Goal: Navigation & Orientation: Find specific page/section

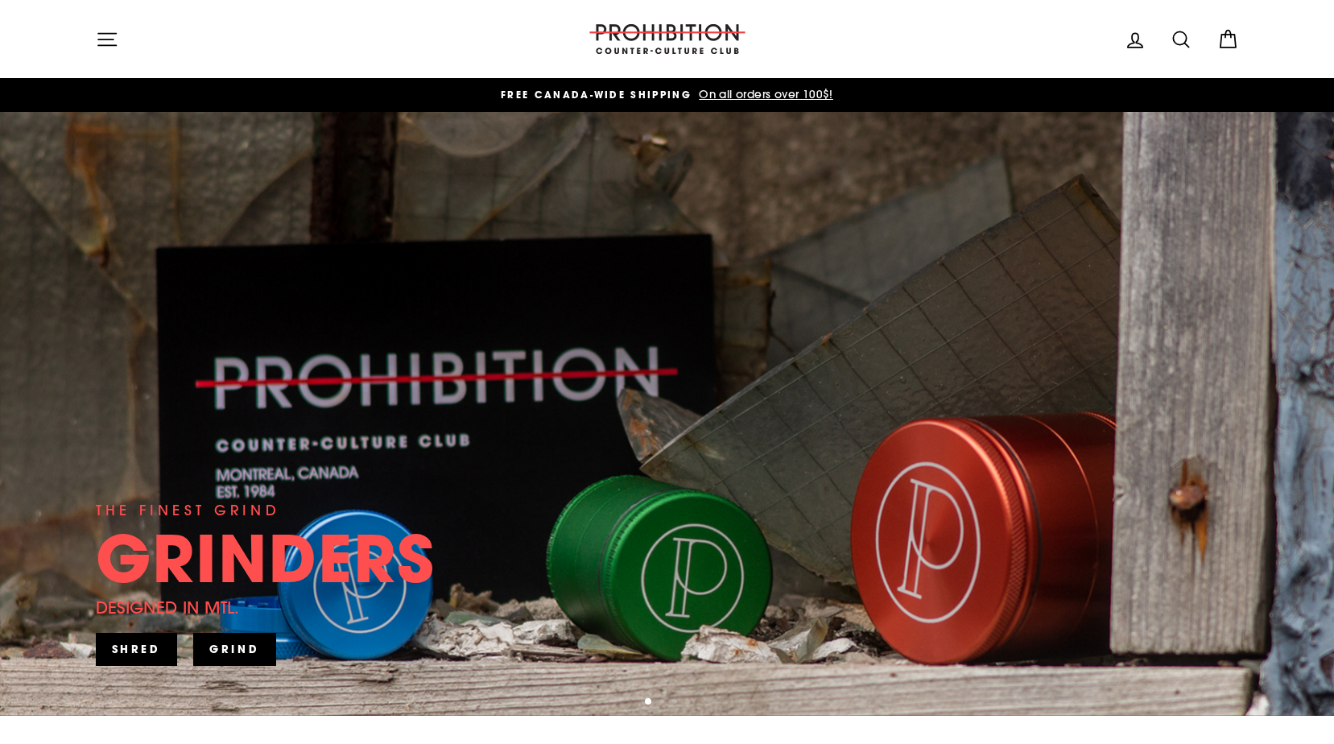
click at [109, 43] on icon "button" at bounding box center [107, 39] width 23 height 23
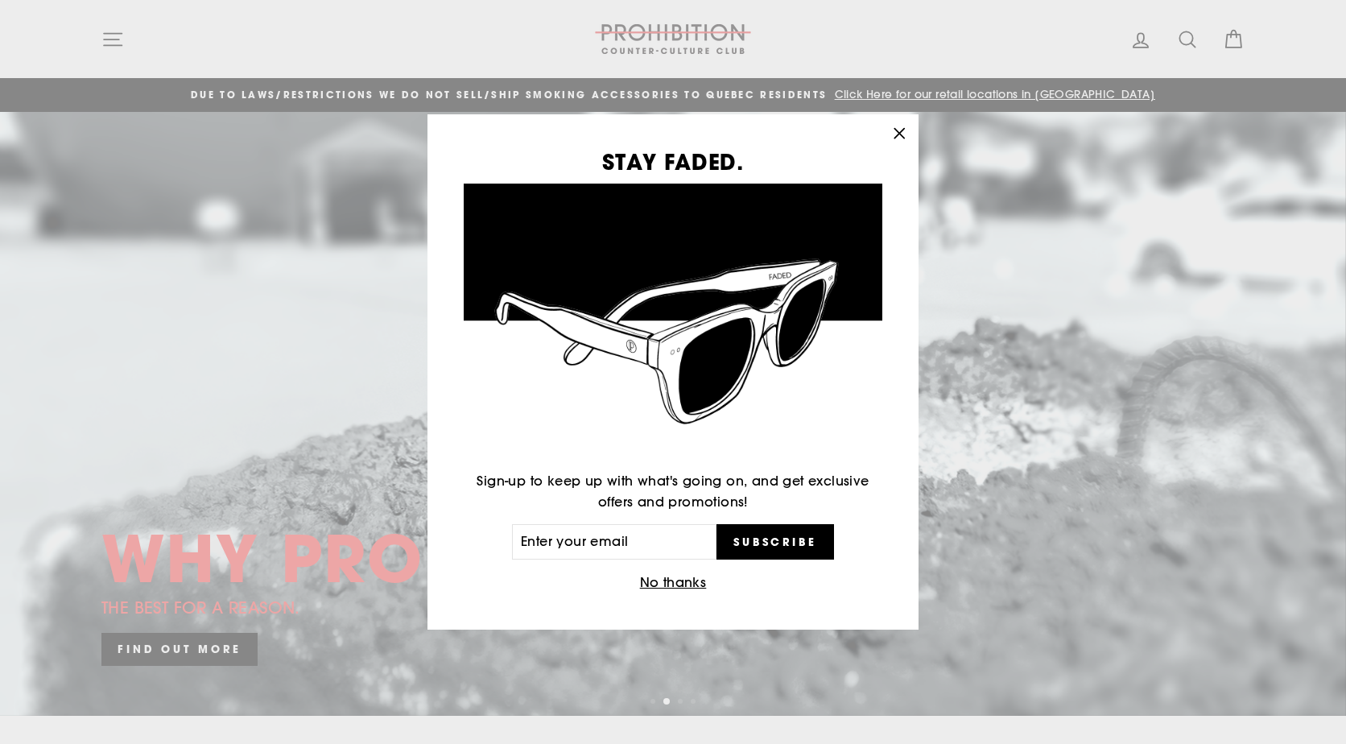
click at [899, 132] on icon "button" at bounding box center [899, 133] width 10 height 10
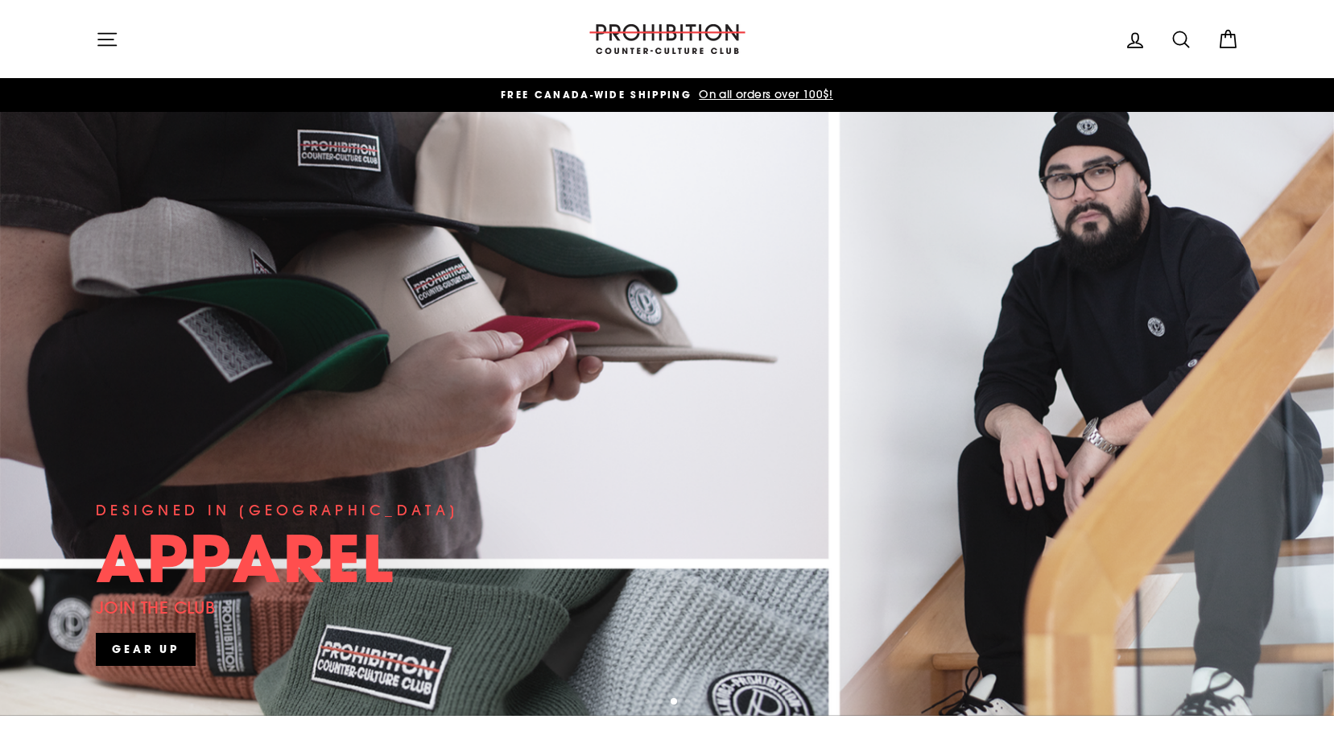
click at [103, 36] on icon "button" at bounding box center [107, 39] width 23 height 23
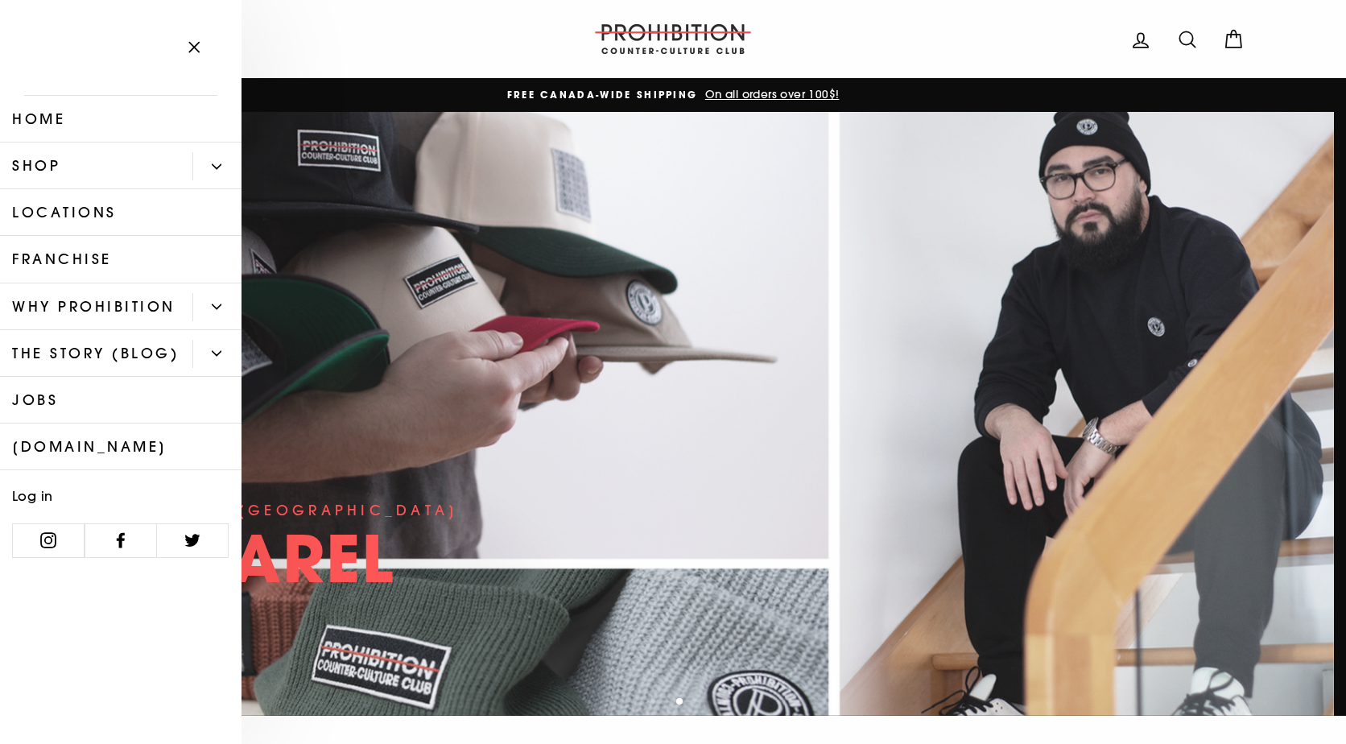
click at [215, 158] on button "Primary" at bounding box center [216, 166] width 49 height 28
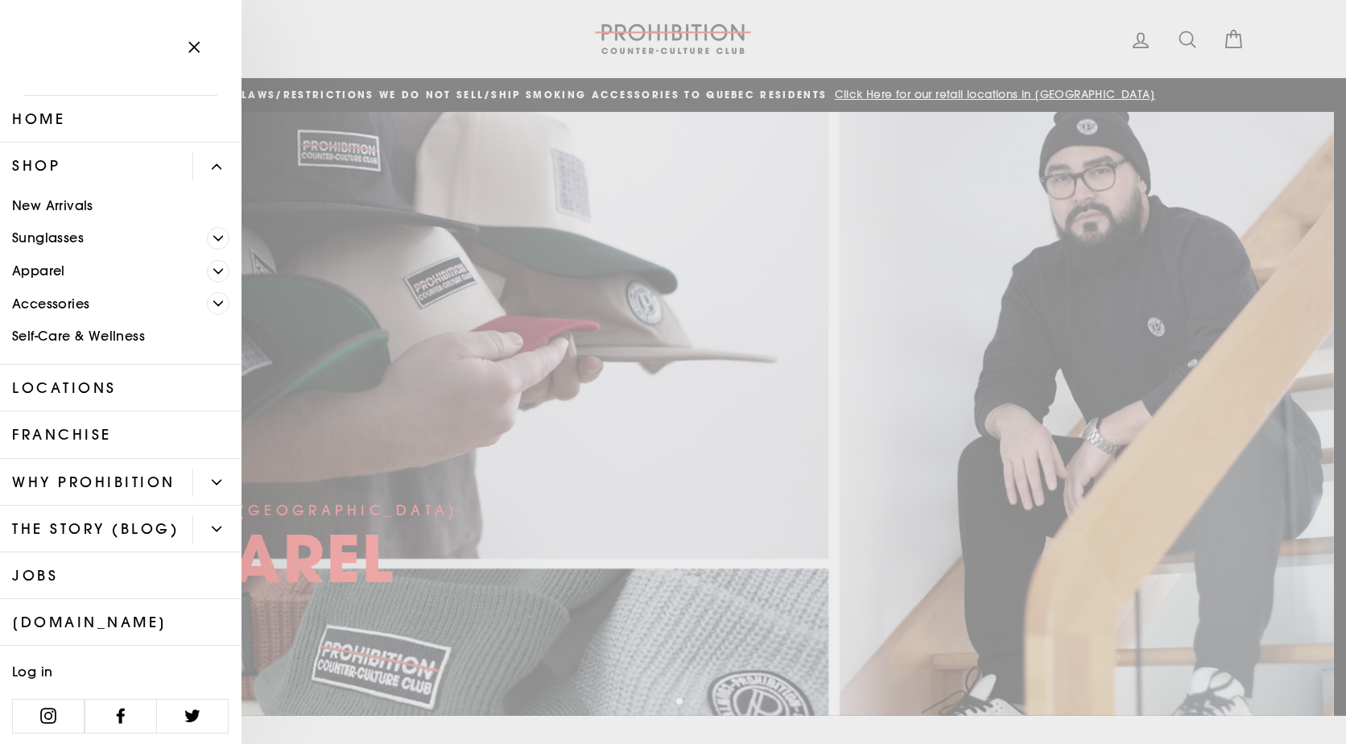
click at [77, 208] on link "New Arrivals" at bounding box center [120, 205] width 241 height 33
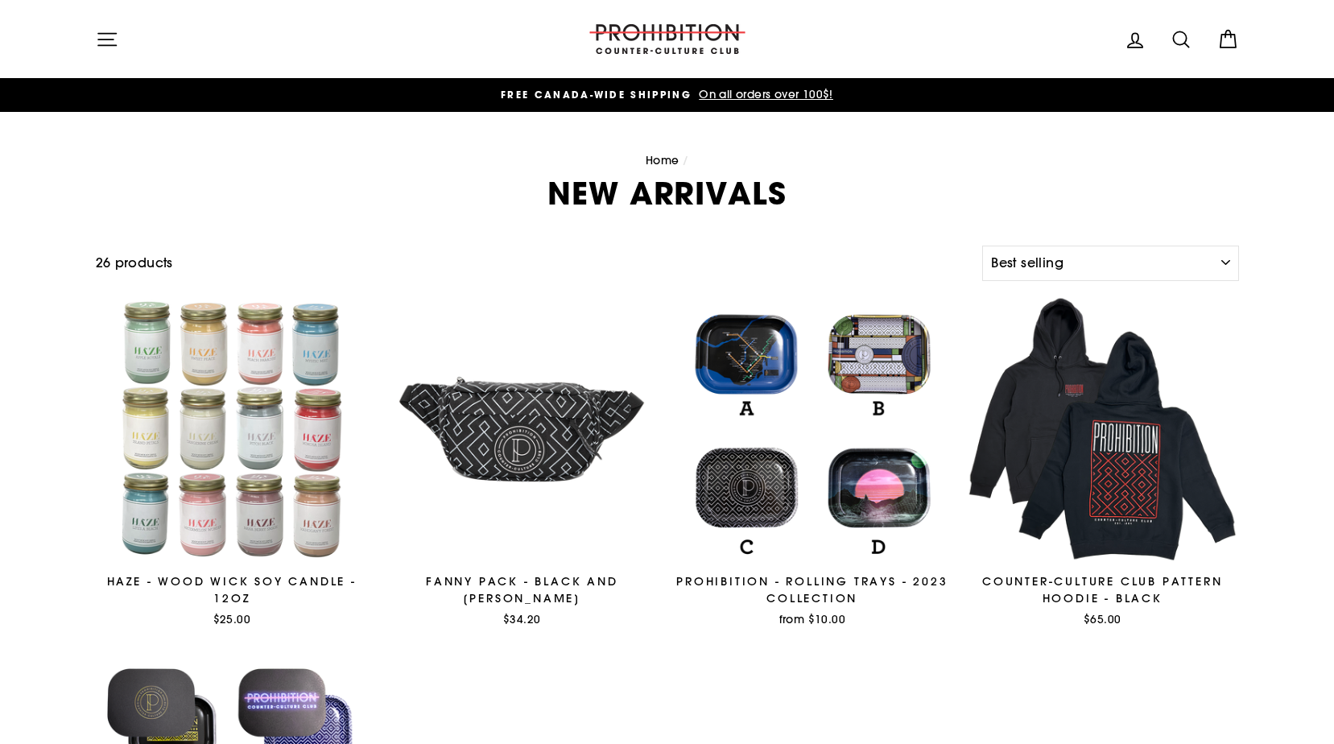
select select "best-selling"
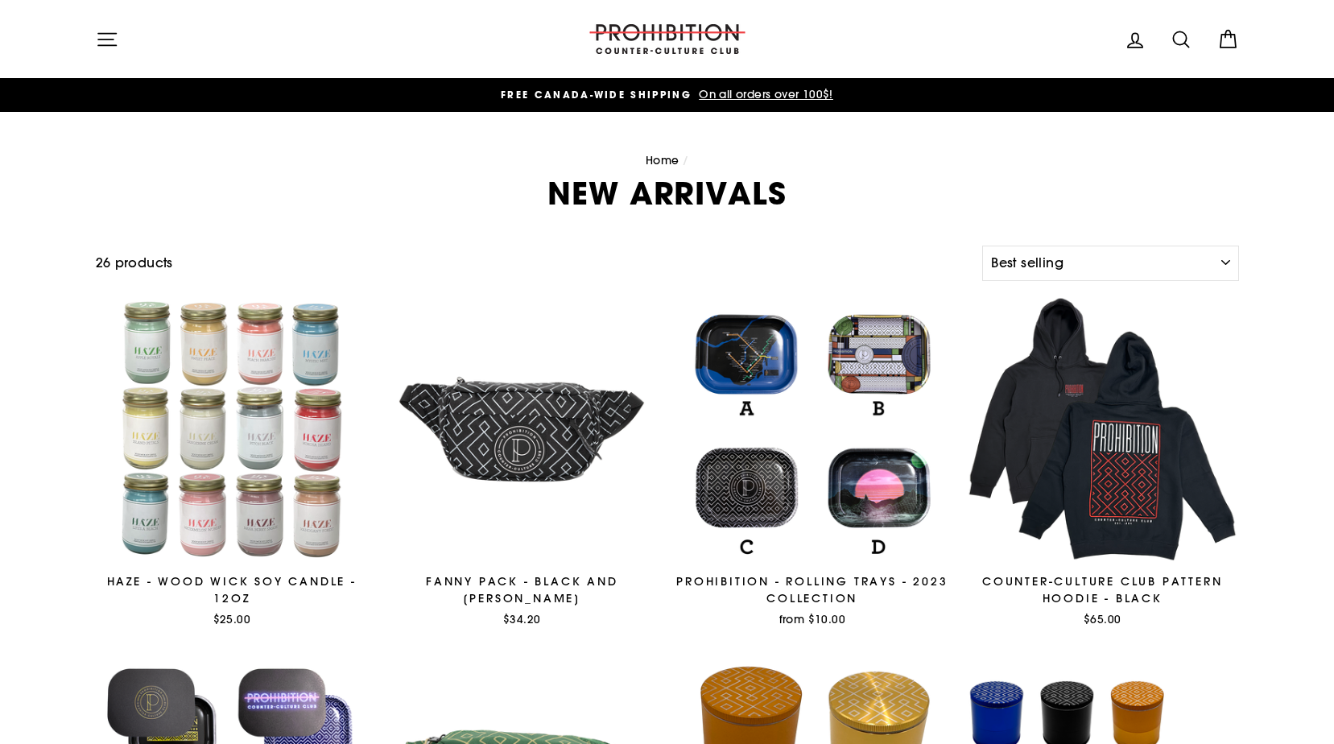
click at [101, 42] on icon "button" at bounding box center [107, 39] width 23 height 23
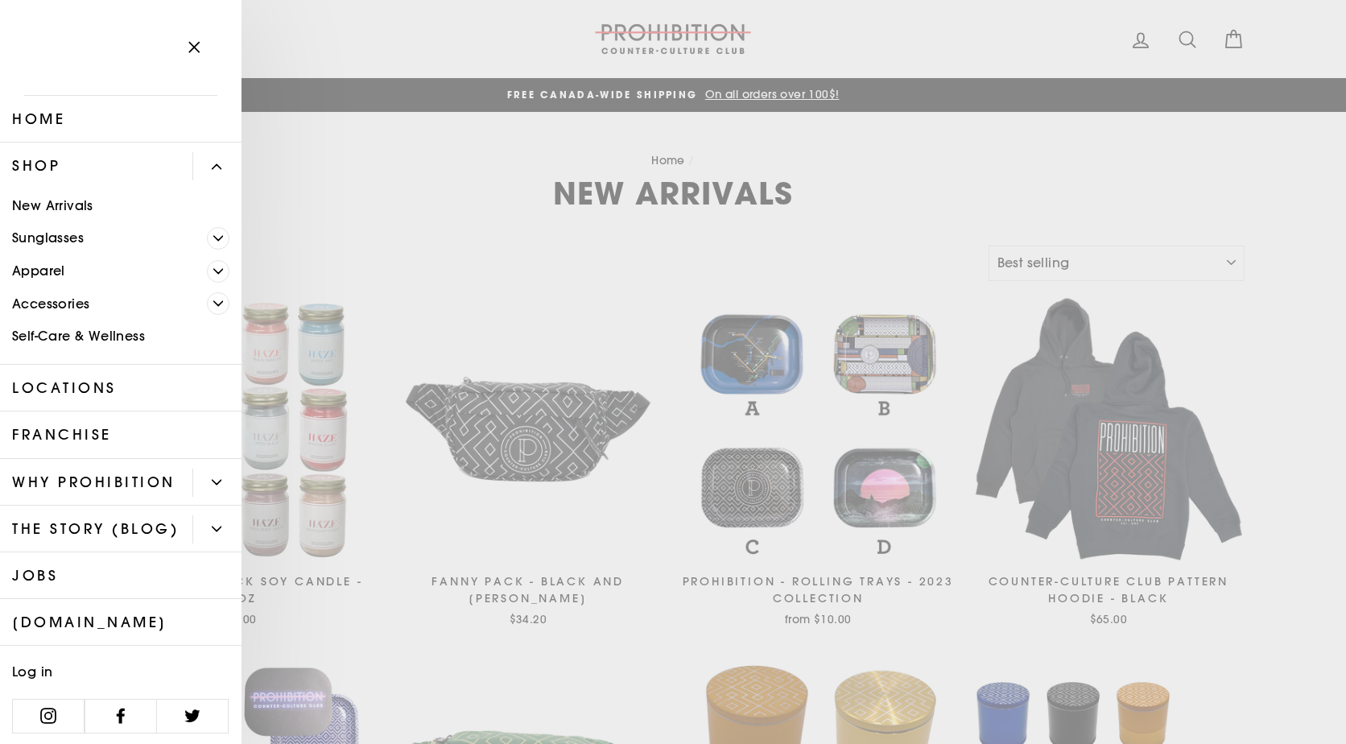
click at [87, 646] on link "[DOMAIN_NAME]" at bounding box center [120, 622] width 241 height 47
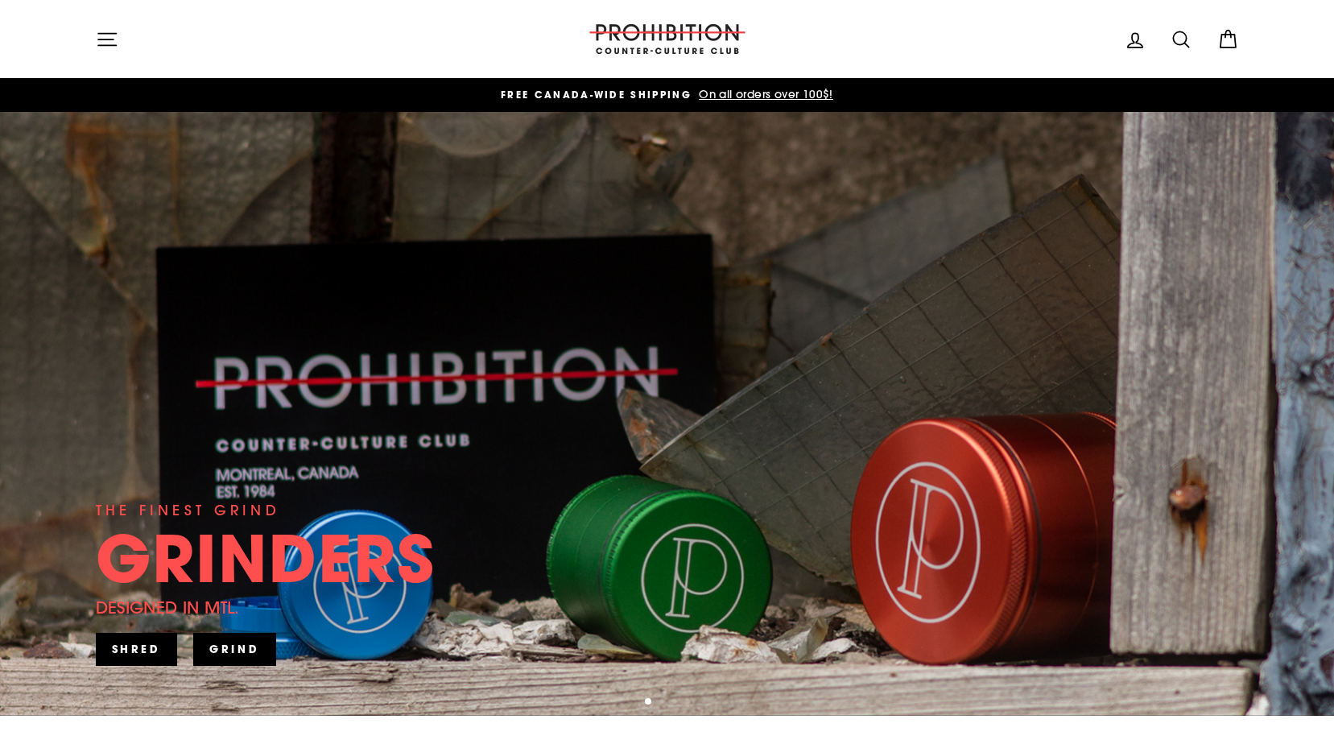
click at [116, 35] on icon "button" at bounding box center [107, 39] width 23 height 23
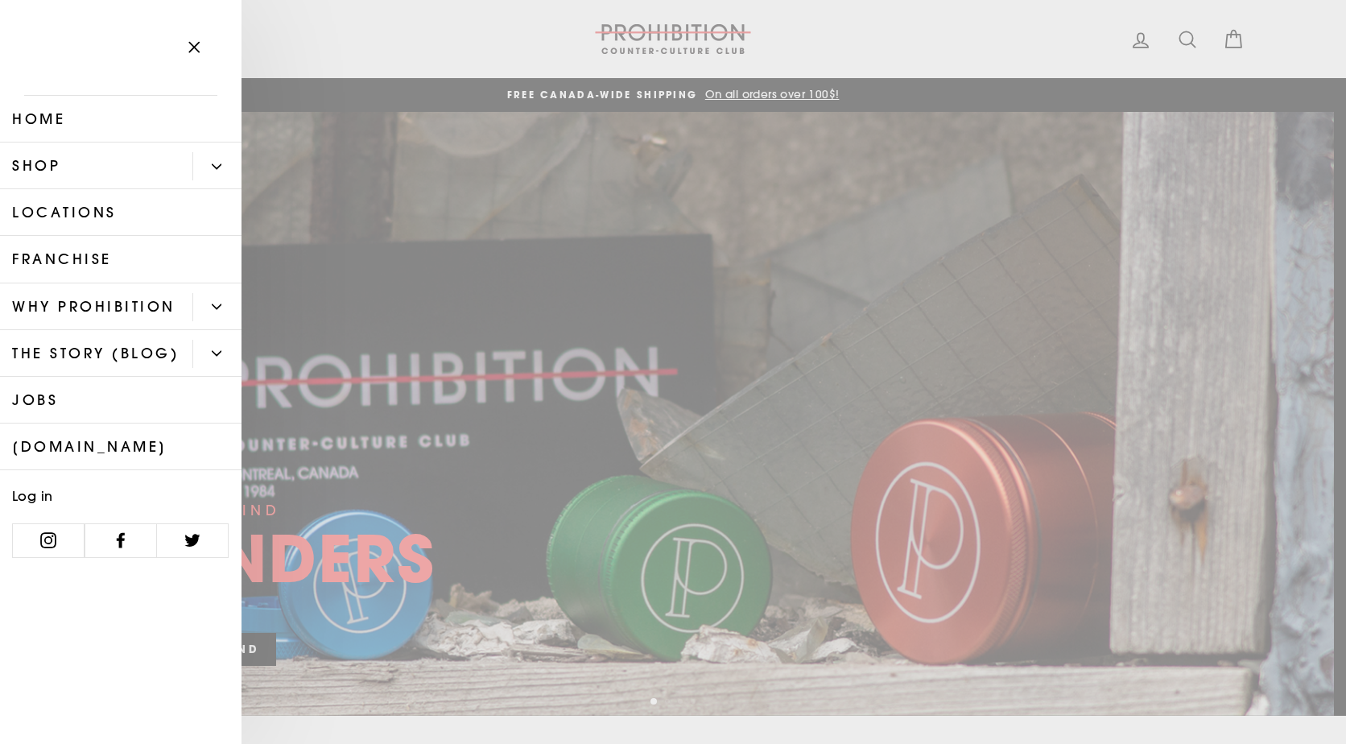
click at [64, 215] on link "Locations" at bounding box center [120, 212] width 241 height 47
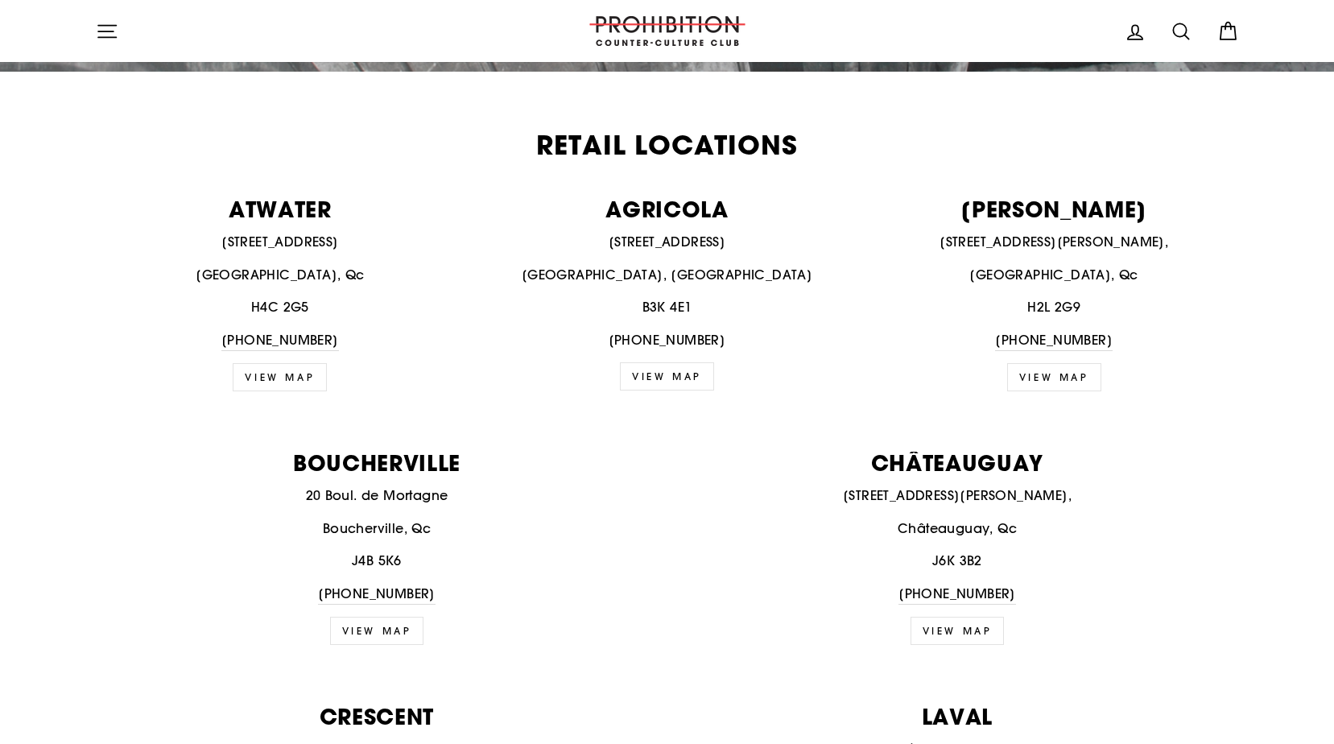
scroll to position [644, 0]
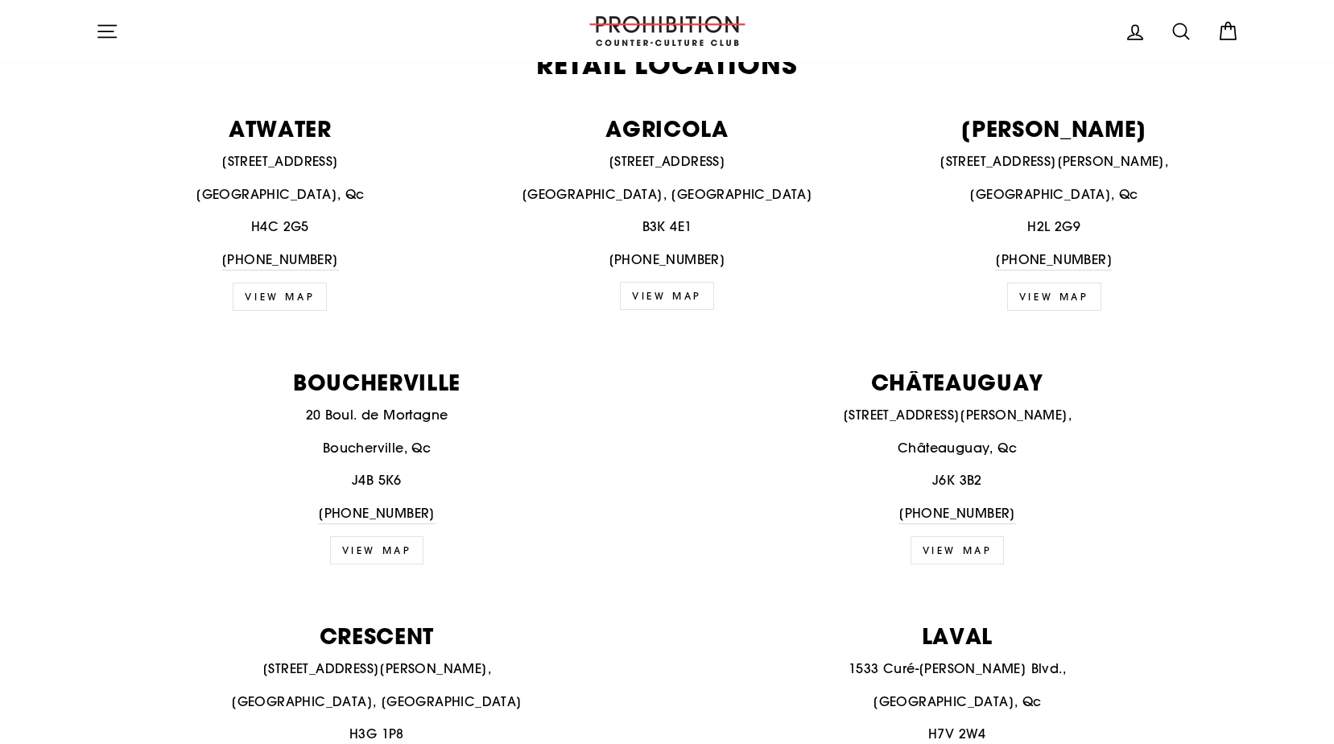
click at [293, 295] on link "VIEW MAP" at bounding box center [280, 297] width 94 height 28
